Goal: Navigation & Orientation: Find specific page/section

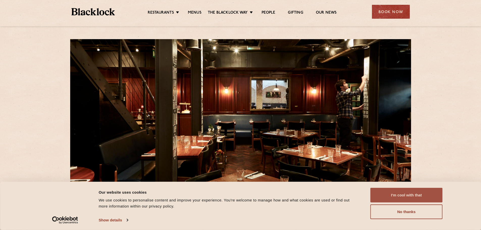
click at [394, 191] on button "I'm cool with that" at bounding box center [406, 195] width 72 height 15
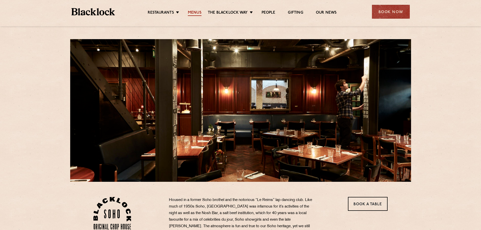
click at [195, 11] on link "Menus" at bounding box center [195, 13] width 14 height 6
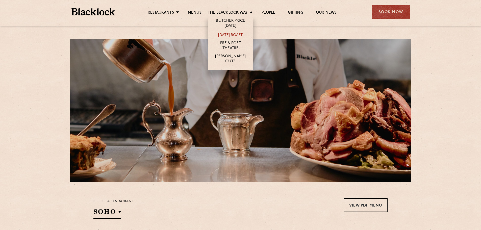
click at [230, 34] on link "[DATE] Roast" at bounding box center [230, 36] width 24 height 6
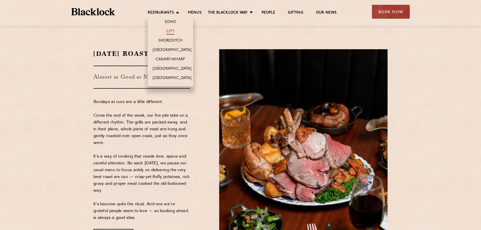
click at [169, 32] on link "City" at bounding box center [170, 32] width 9 height 6
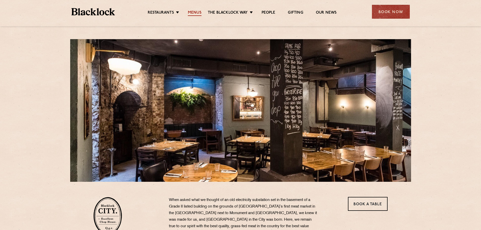
click at [194, 13] on link "Menus" at bounding box center [195, 13] width 14 height 6
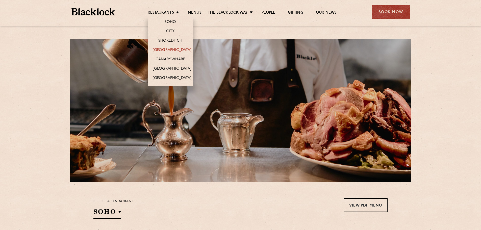
click at [166, 51] on link "[GEOGRAPHIC_DATA]" at bounding box center [172, 51] width 39 height 6
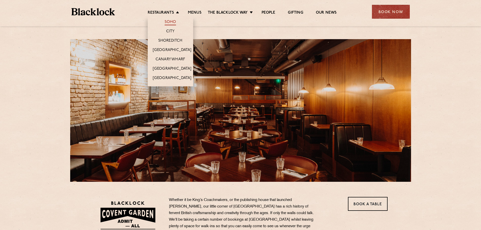
click at [171, 22] on link "Soho" at bounding box center [171, 23] width 12 height 6
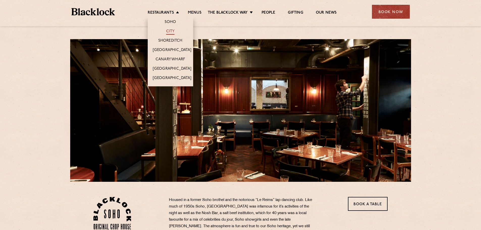
click at [171, 33] on link "City" at bounding box center [170, 32] width 9 height 6
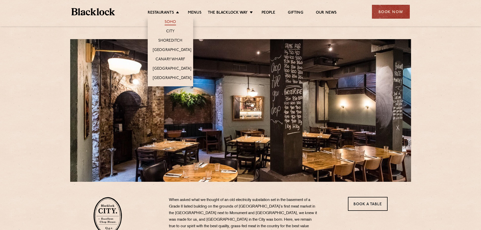
click at [173, 21] on link "Soho" at bounding box center [171, 23] width 12 height 6
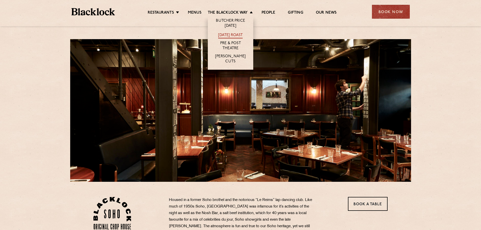
click at [231, 35] on link "[DATE] Roast" at bounding box center [230, 36] width 24 height 6
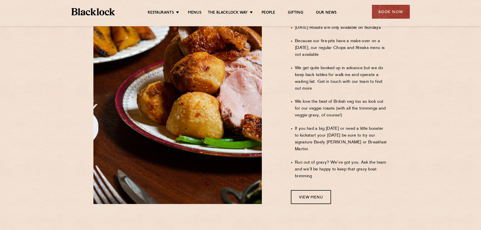
scroll to position [379, 0]
click at [313, 190] on link "View Menu" at bounding box center [311, 197] width 40 height 14
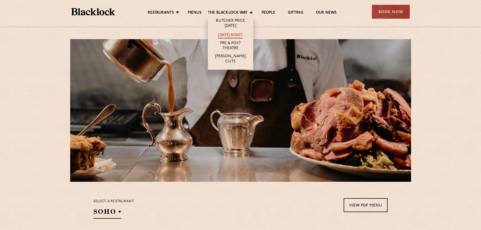
click at [226, 35] on link "[DATE] Roast" at bounding box center [230, 36] width 24 height 6
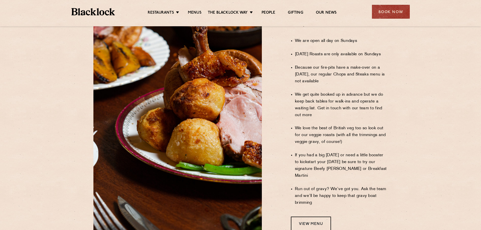
scroll to position [354, 0]
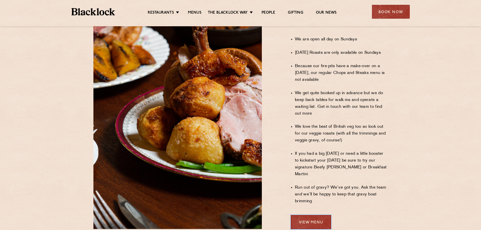
click at [306, 215] on link "View Menu" at bounding box center [311, 222] width 40 height 14
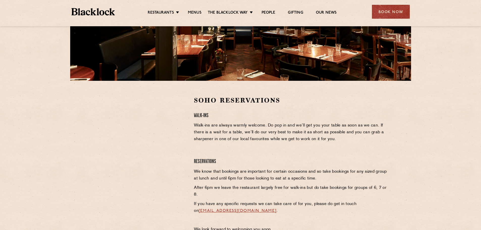
scroll to position [126, 0]
